Goal: Find specific page/section

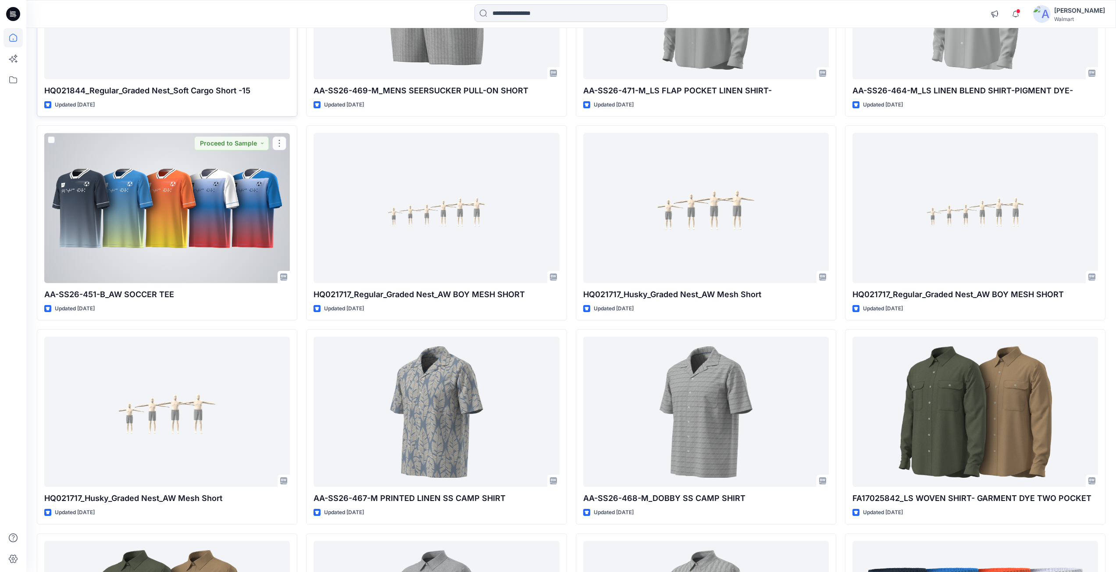
scroll to position [658, 0]
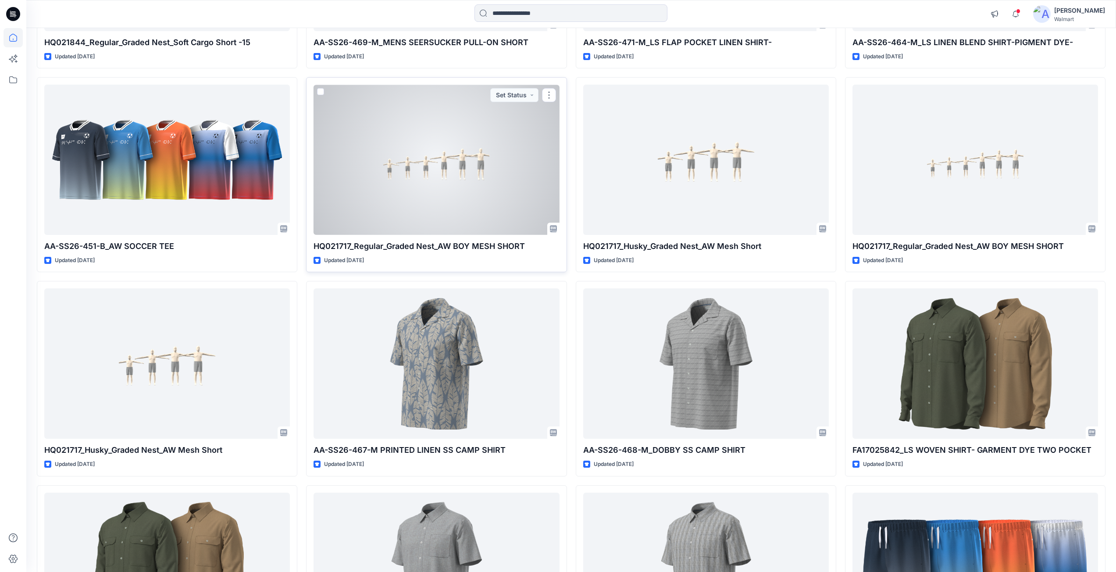
click at [463, 201] on div at bounding box center [437, 160] width 246 height 150
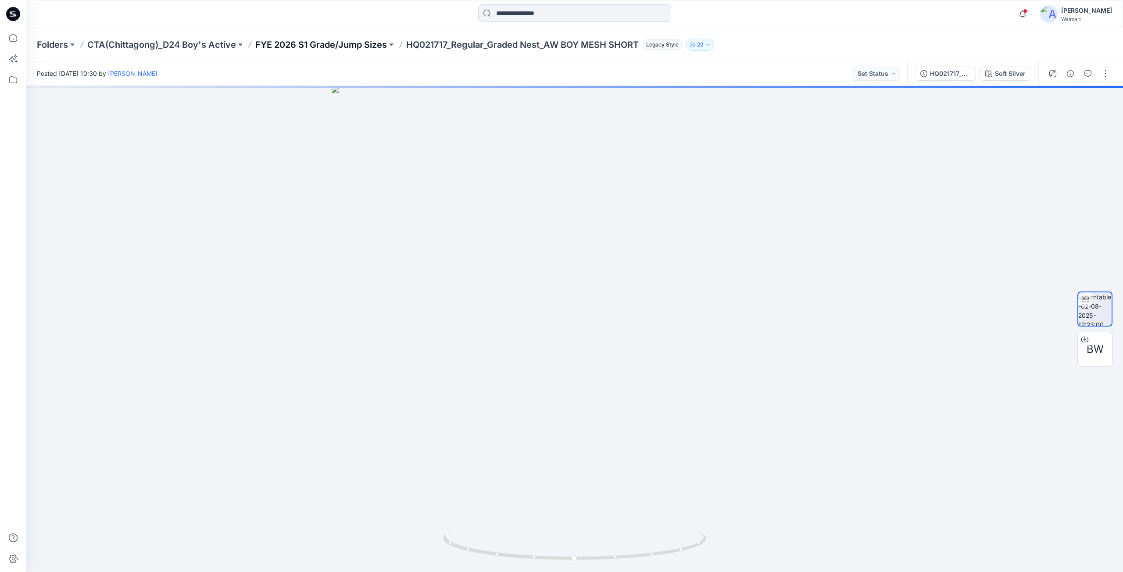
click at [372, 44] on p "FYE 2026 S1 Grade/Jump Sizes" at bounding box center [321, 45] width 132 height 12
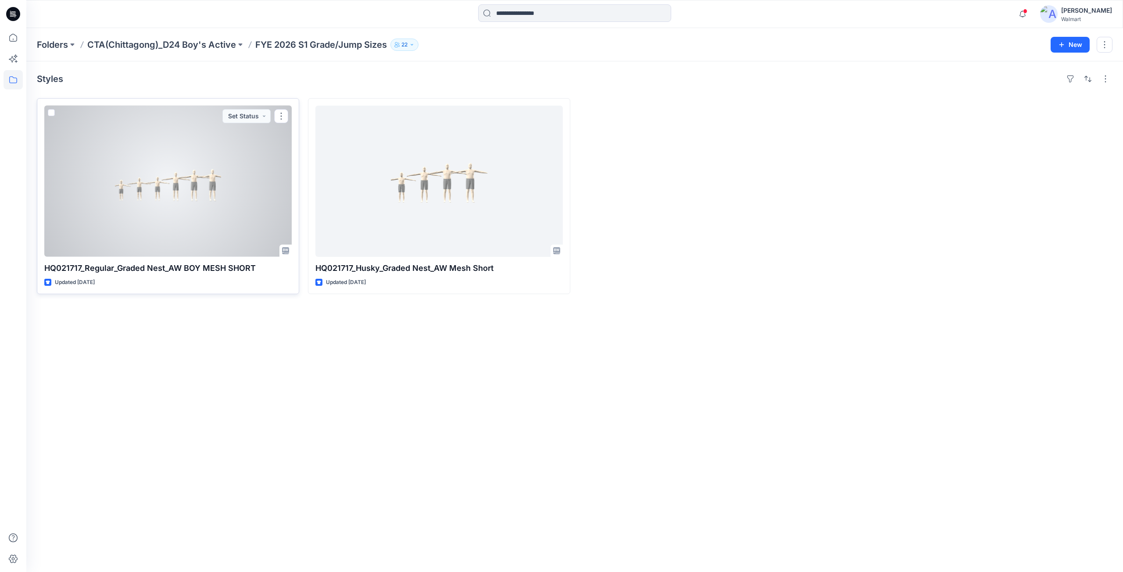
click at [185, 204] on div at bounding box center [167, 181] width 247 height 151
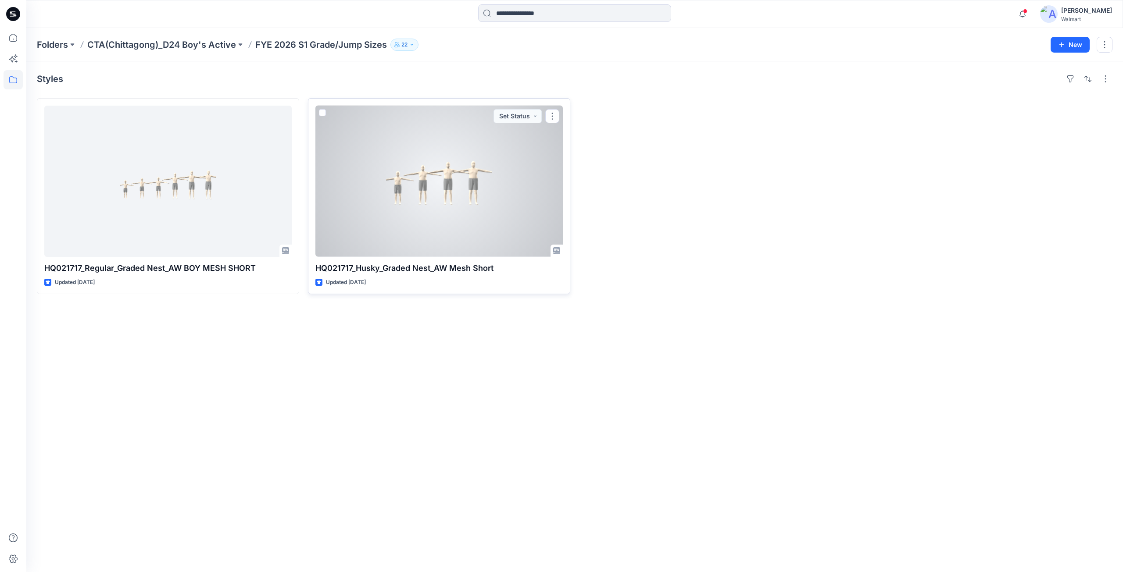
click at [450, 217] on div at bounding box center [438, 181] width 247 height 151
